Goal: Task Accomplishment & Management: Use online tool/utility

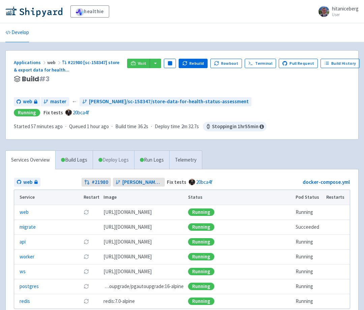
click at [114, 153] on link "Deploy Logs" at bounding box center [113, 160] width 41 height 19
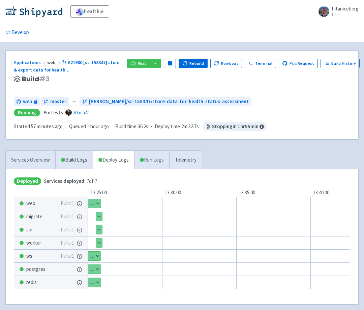
click at [154, 155] on link "Run Logs" at bounding box center [151, 160] width 35 height 19
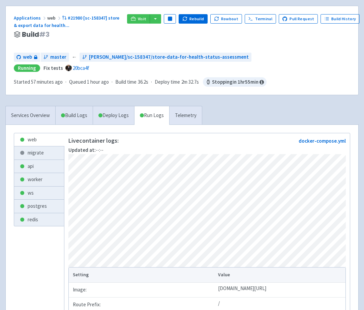
scroll to position [47, 0]
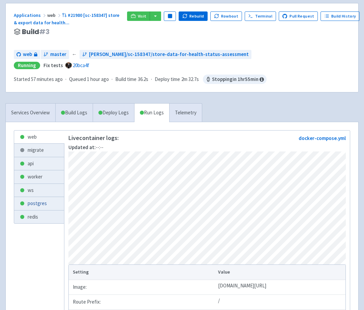
click at [46, 204] on link "postgres" at bounding box center [39, 203] width 50 height 13
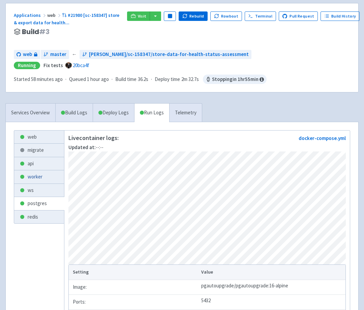
click at [40, 175] on link "worker" at bounding box center [39, 176] width 50 height 13
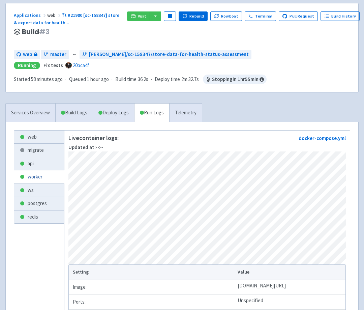
scroll to position [49, 0]
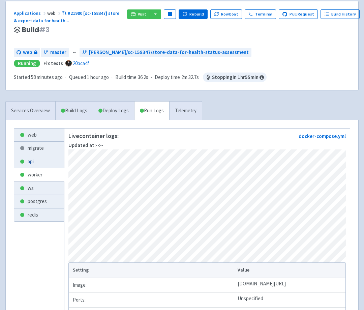
click at [37, 161] on link "api" at bounding box center [39, 161] width 50 height 13
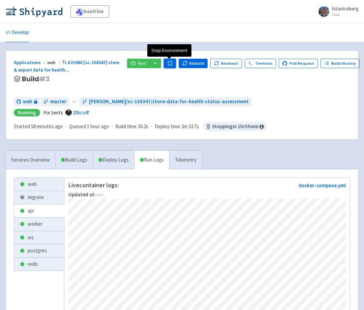
click at [170, 62] on rect "button" at bounding box center [170, 63] width 4 height 4
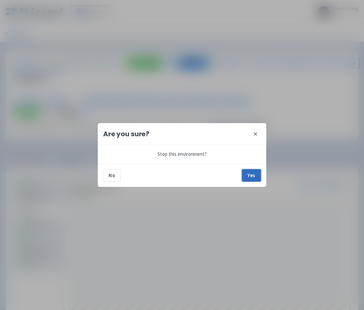
click at [248, 175] on button "Yes" at bounding box center [251, 175] width 19 height 12
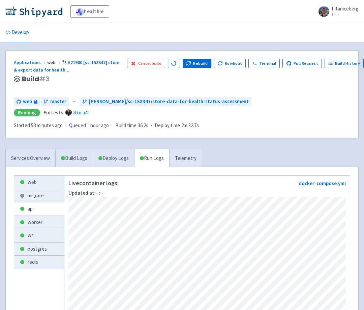
click at [178, 82] on div "Cancel build Loading Rebuild Rowboat Terminal Pull Request Build History" at bounding box center [248, 75] width 243 height 33
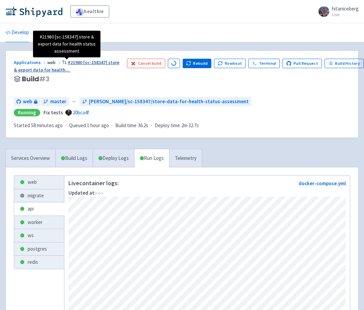
click at [75, 61] on span "#21980 [sc-158347] store & export data for health ..." at bounding box center [67, 66] width 106 height 14
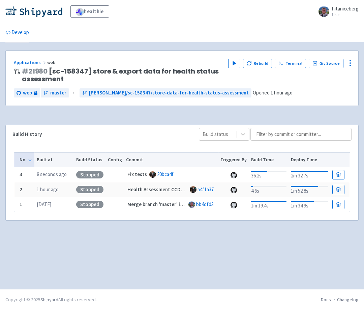
click at [162, 146] on div "No. Built at Build Status Config Commit Triggered By Build Time Deploy Time 3 8…" at bounding box center [182, 182] width 353 height 77
click at [240, 62] on button "Play" at bounding box center [234, 63] width 12 height 9
click at [179, 119] on div "Applications web # 21980 [sc-158347] store & export data for health status asse…" at bounding box center [181, 165] width 353 height 231
